Goal: Navigation & Orientation: Find specific page/section

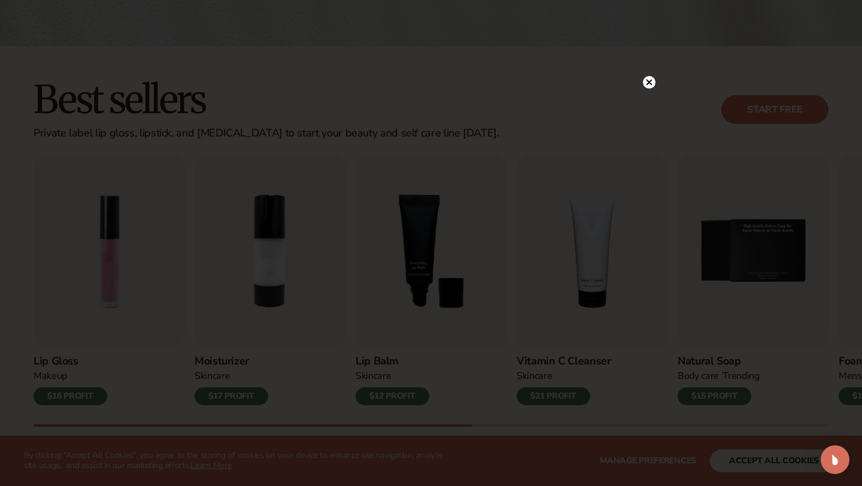
scroll to position [278, 0]
click at [648, 105] on circle at bounding box center [649, 107] width 13 height 13
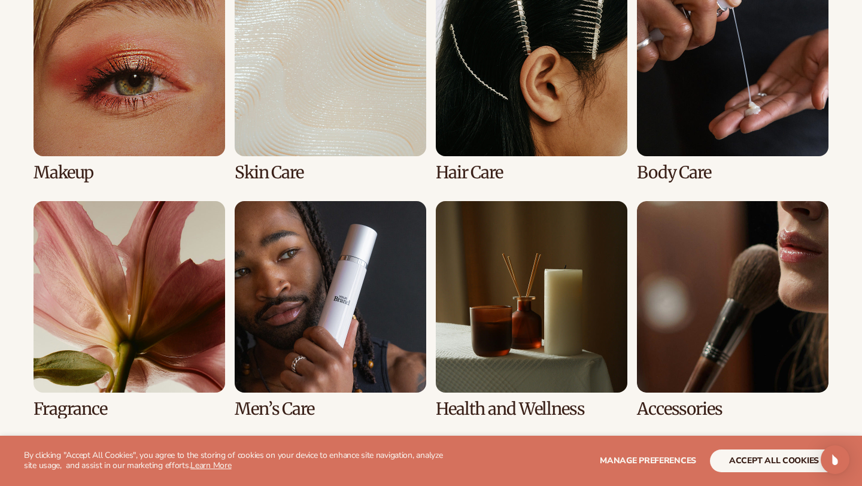
scroll to position [987, 0]
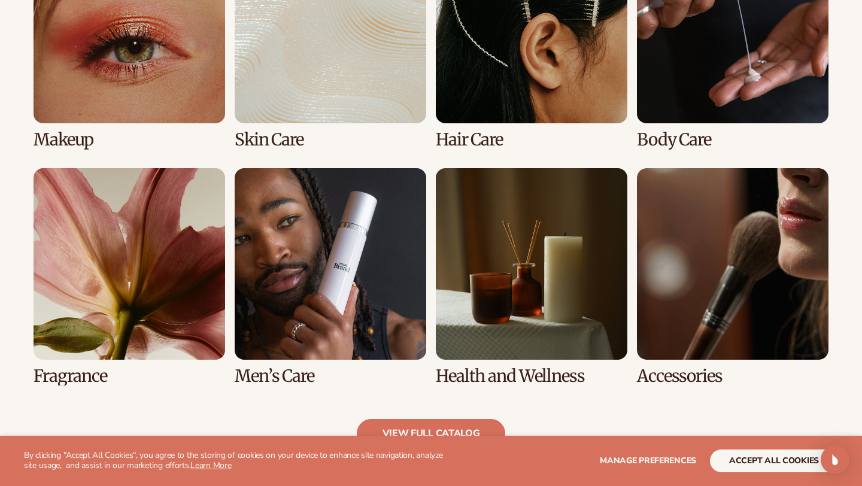
click at [200, 72] on link "1 / 8" at bounding box center [130, 40] width 192 height 217
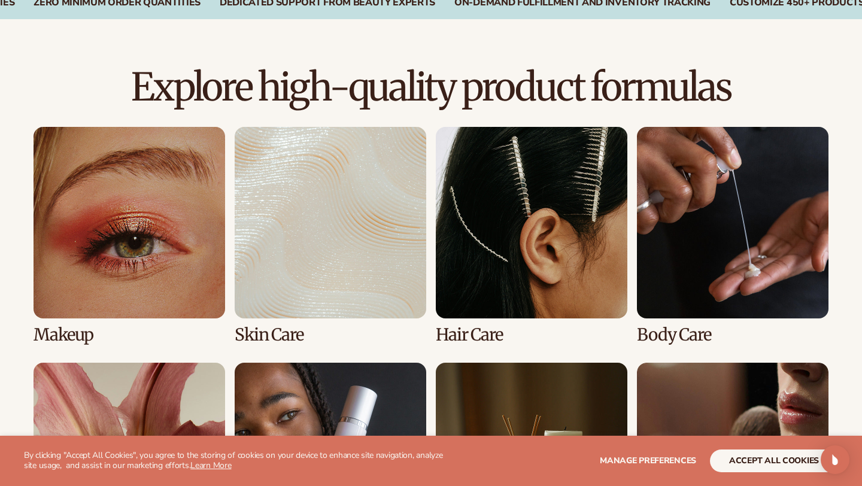
scroll to position [797, 0]
